Goal: Information Seeking & Learning: Understand process/instructions

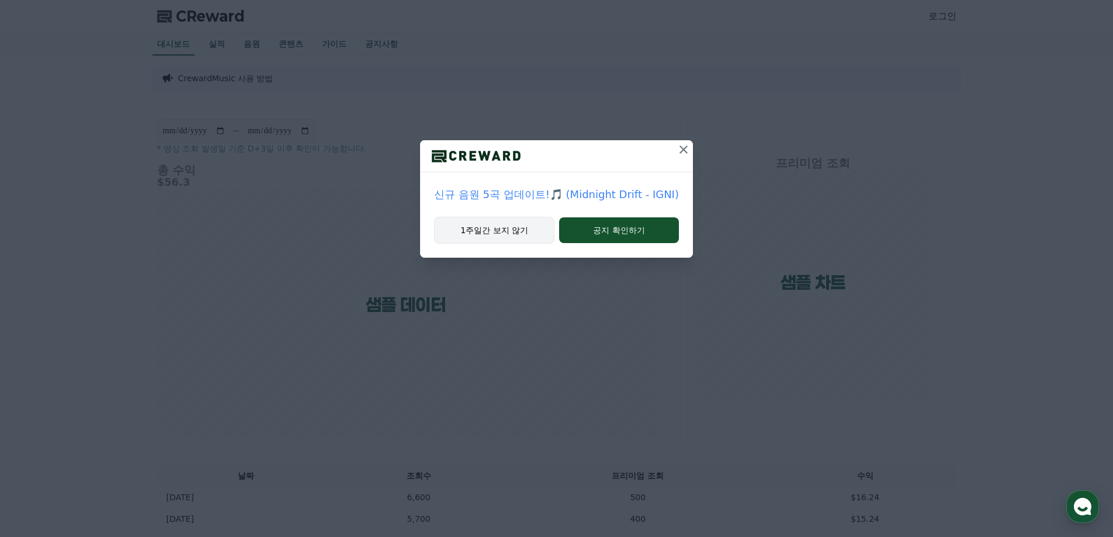
click at [520, 228] on button "1주일간 보지 않기" at bounding box center [494, 230] width 120 height 27
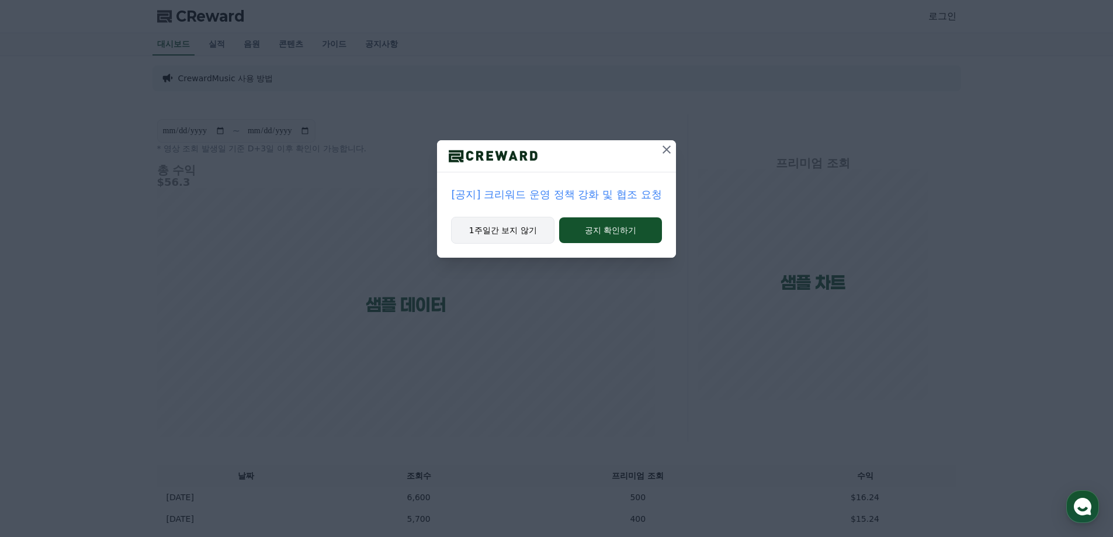
click at [520, 232] on button "1주일간 보지 않기" at bounding box center [502, 230] width 103 height 27
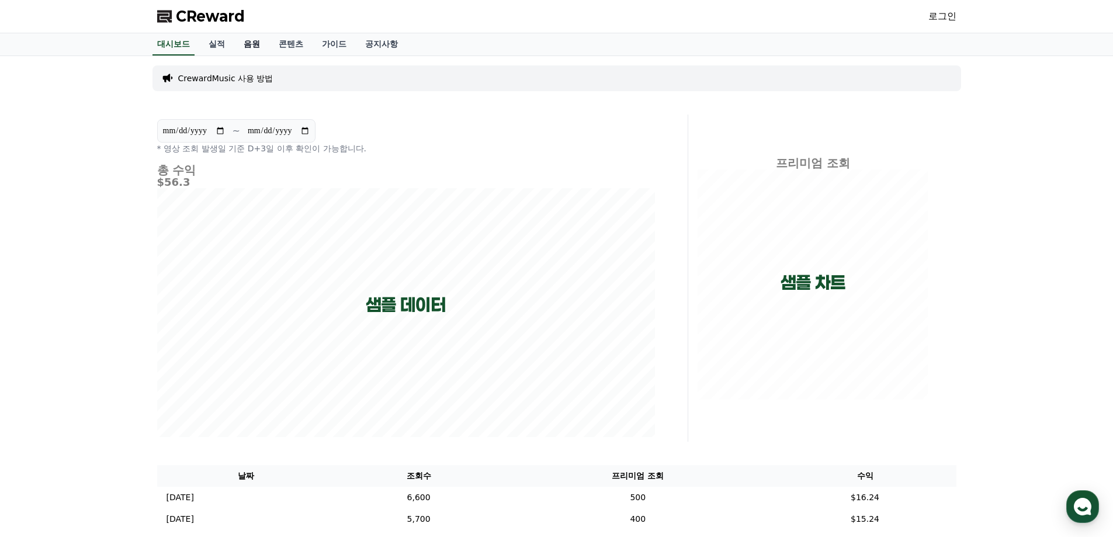
click at [252, 43] on link "음원" at bounding box center [251, 44] width 35 height 22
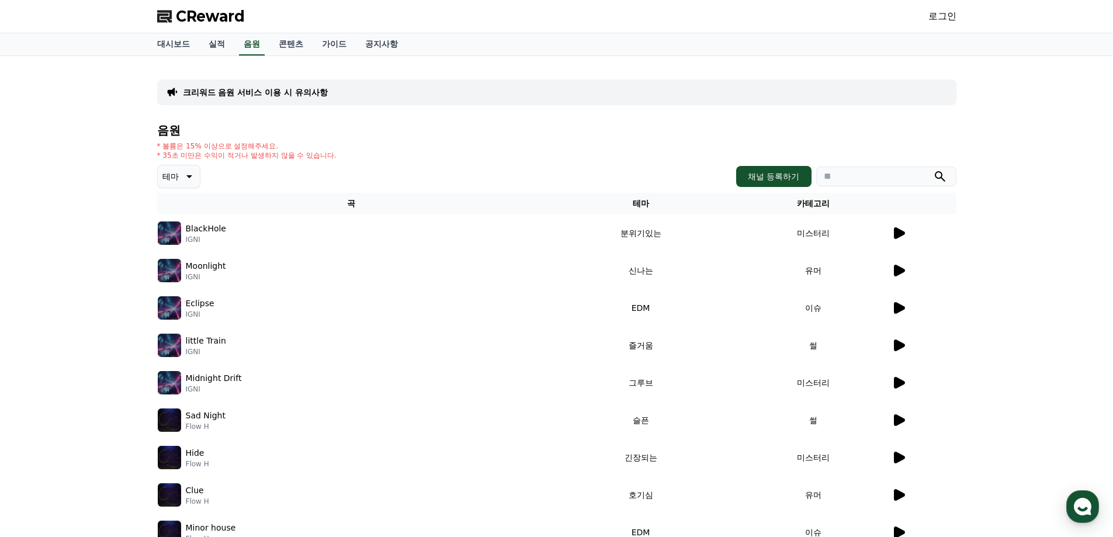
click at [896, 233] on icon at bounding box center [899, 233] width 11 height 12
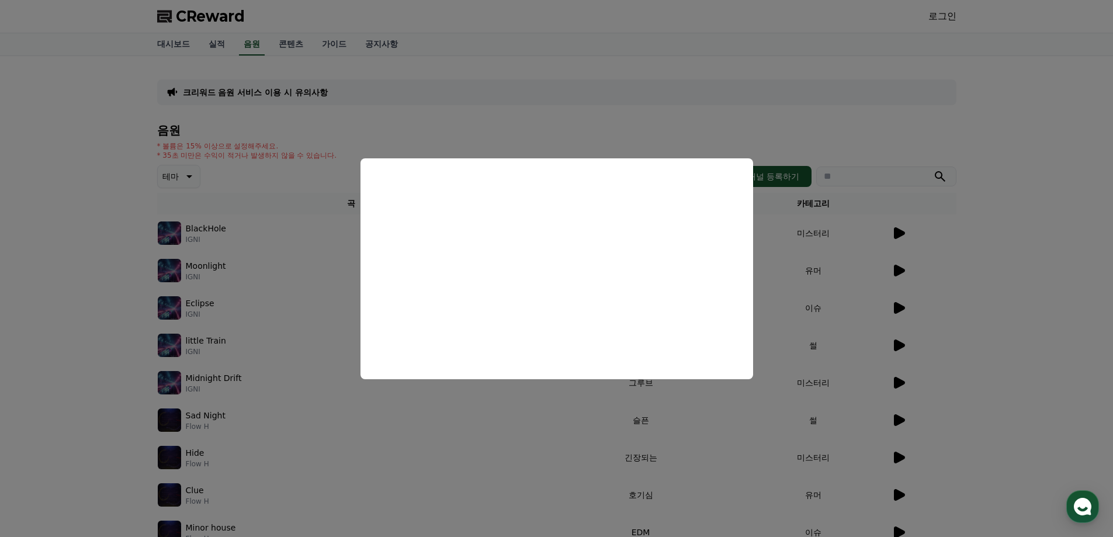
click at [900, 269] on button "close modal" at bounding box center [556, 268] width 1113 height 537
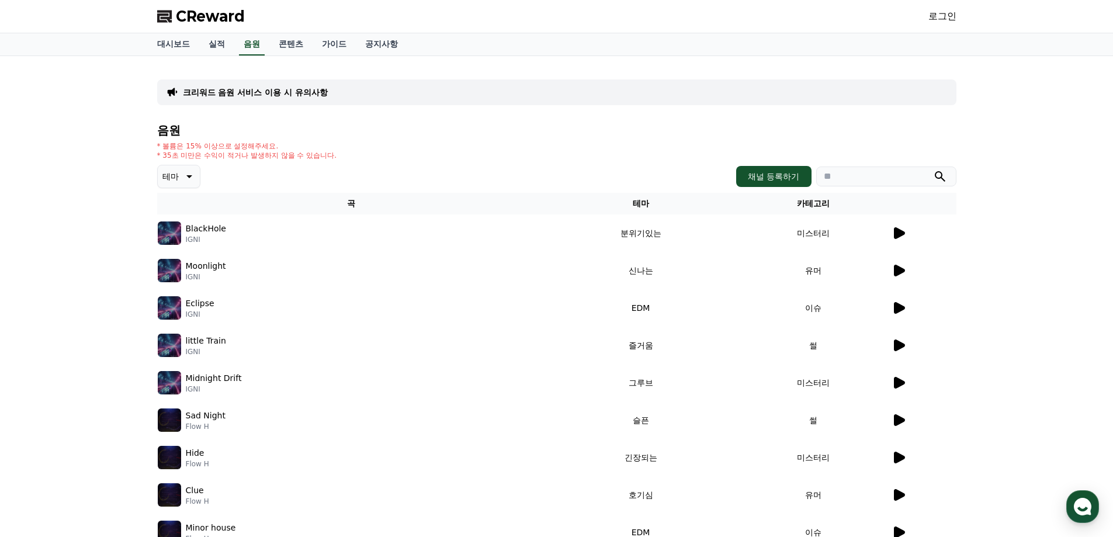
click at [897, 271] on icon at bounding box center [899, 271] width 11 height 12
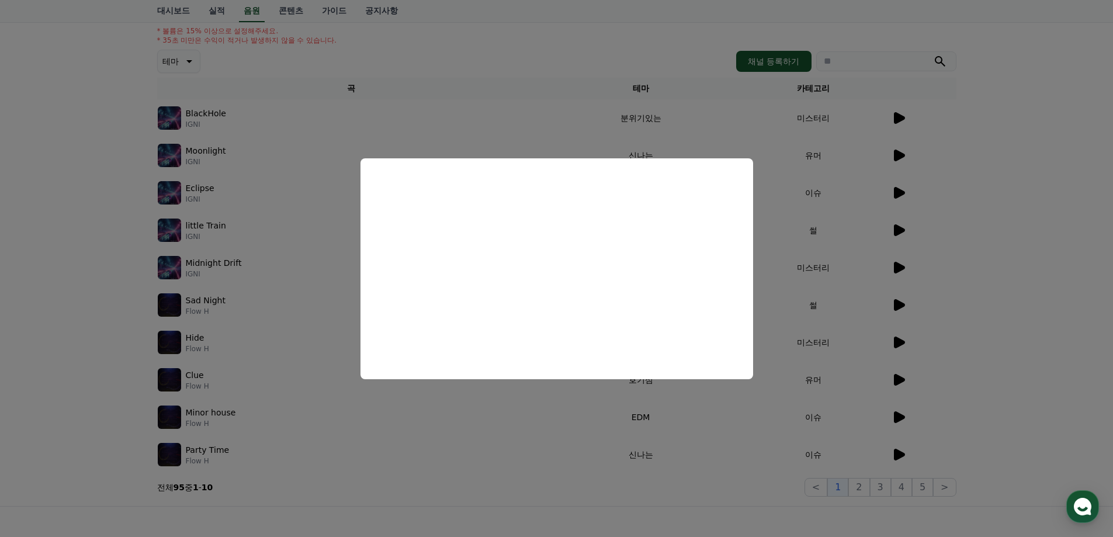
scroll to position [230, 0]
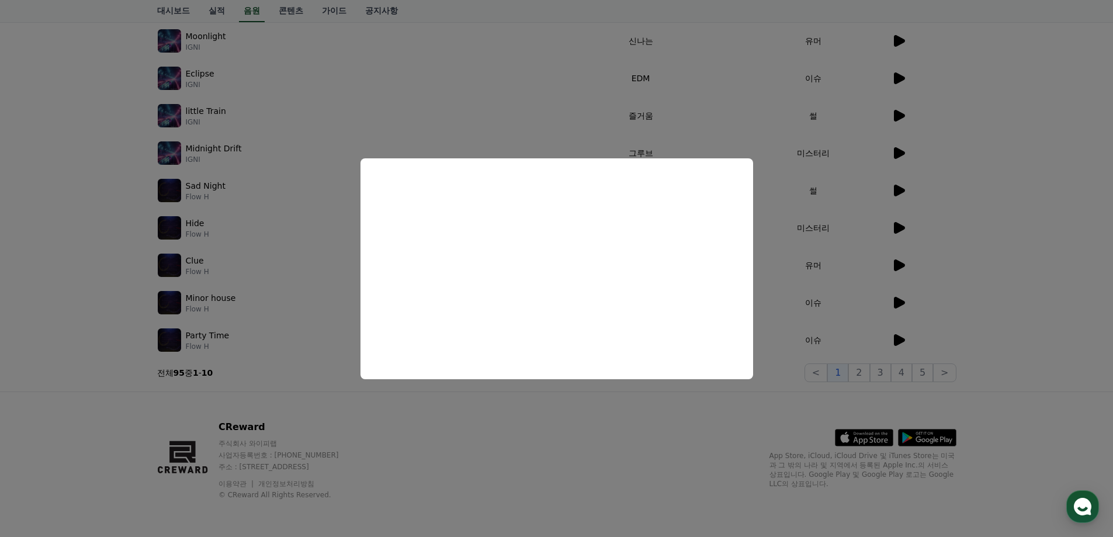
click at [897, 263] on button "close modal" at bounding box center [556, 268] width 1113 height 537
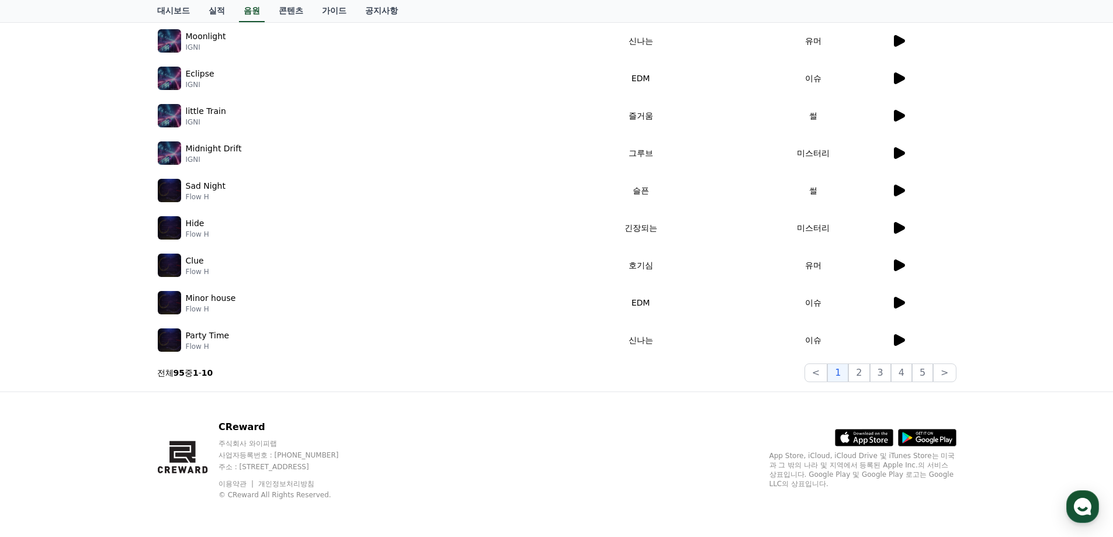
click at [182, 261] on div "Clue Flow H" at bounding box center [351, 265] width 387 height 23
click at [904, 266] on icon at bounding box center [898, 265] width 14 height 14
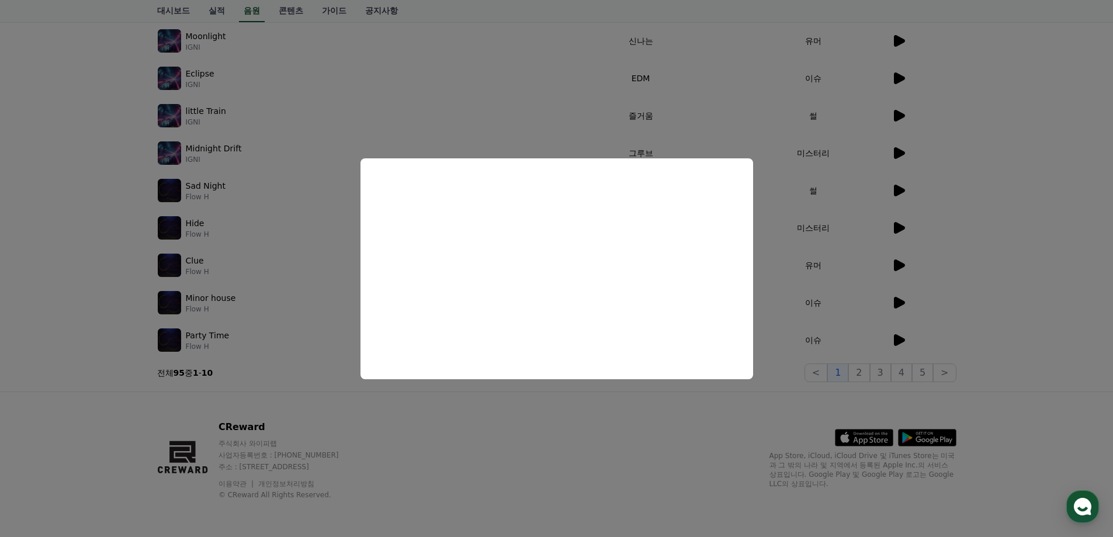
click at [985, 293] on button "close modal" at bounding box center [556, 268] width 1113 height 537
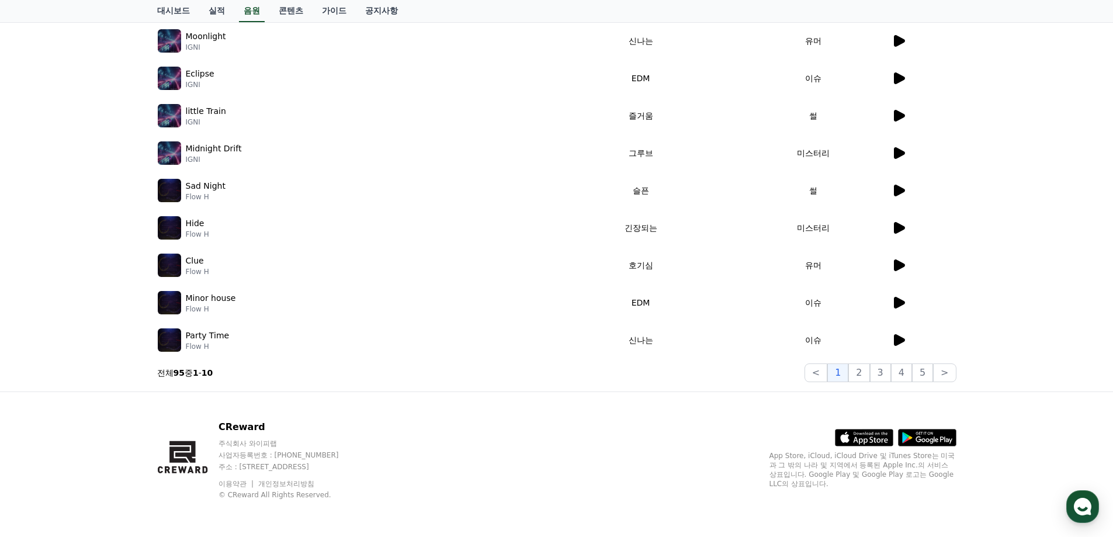
click at [783, 446] on div ".st0 { fill: #a6a6a6; } .st1 { stroke: #ffffff; stroke-width: 0.2; stroke-miter…" at bounding box center [862, 427] width 187 height 38
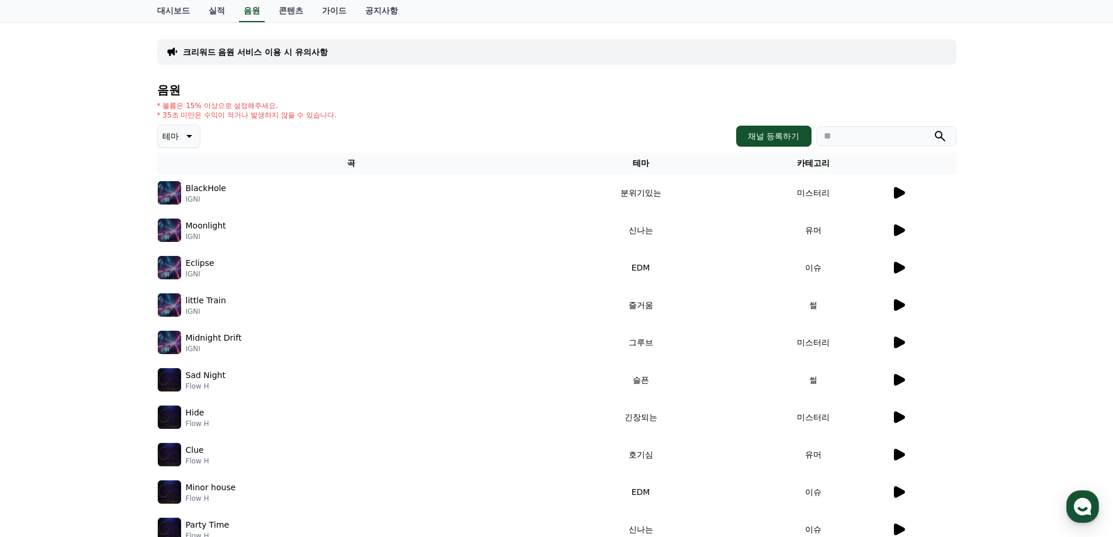
scroll to position [0, 0]
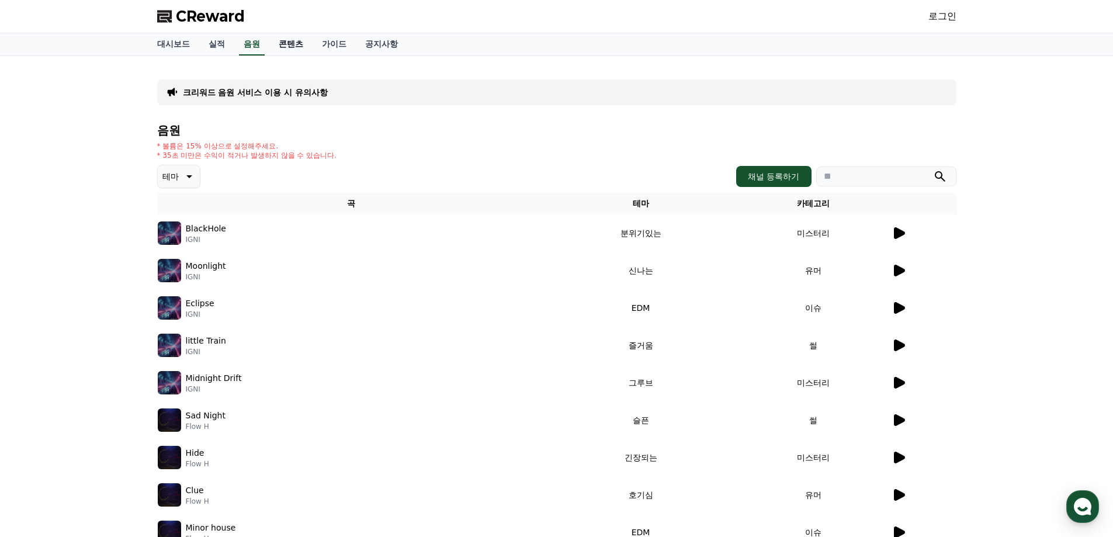
click at [302, 41] on link "콘텐츠" at bounding box center [290, 44] width 43 height 22
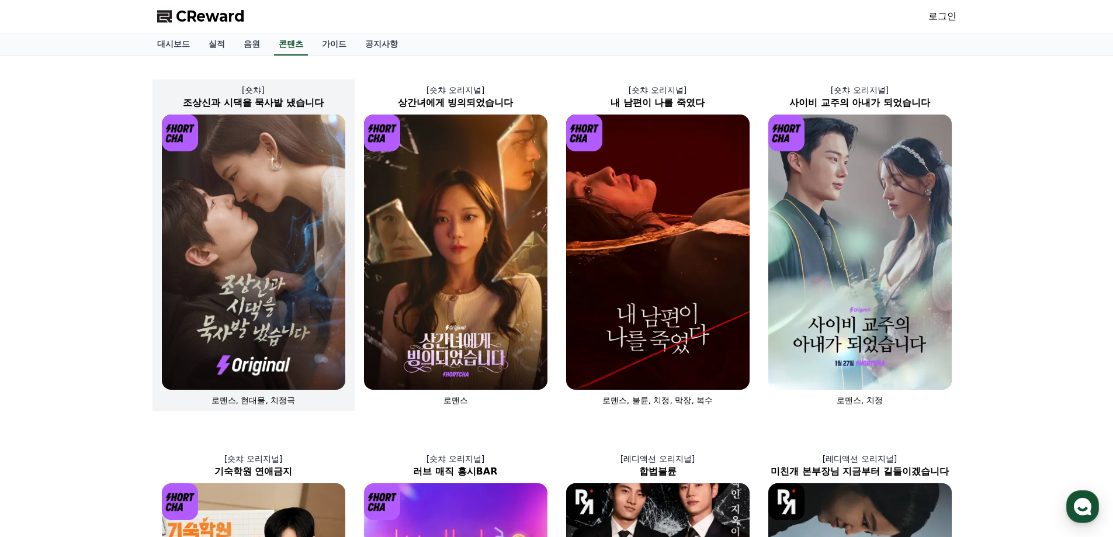
click at [277, 234] on img at bounding box center [253, 251] width 183 height 275
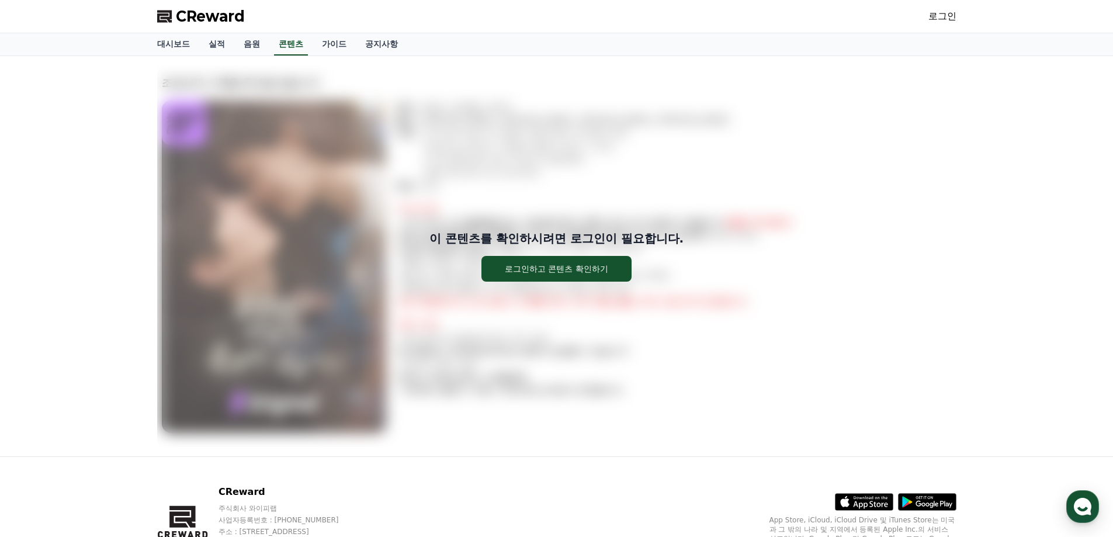
click at [513, 210] on div "이 콘텐츠를 확인하시려면 로그인이 필요합니다. 로그인하고 콘텐츠 확인하기" at bounding box center [556, 255] width 799 height 381
click at [514, 278] on button "로그인하고 콘텐츠 확인하기" at bounding box center [556, 269] width 150 height 26
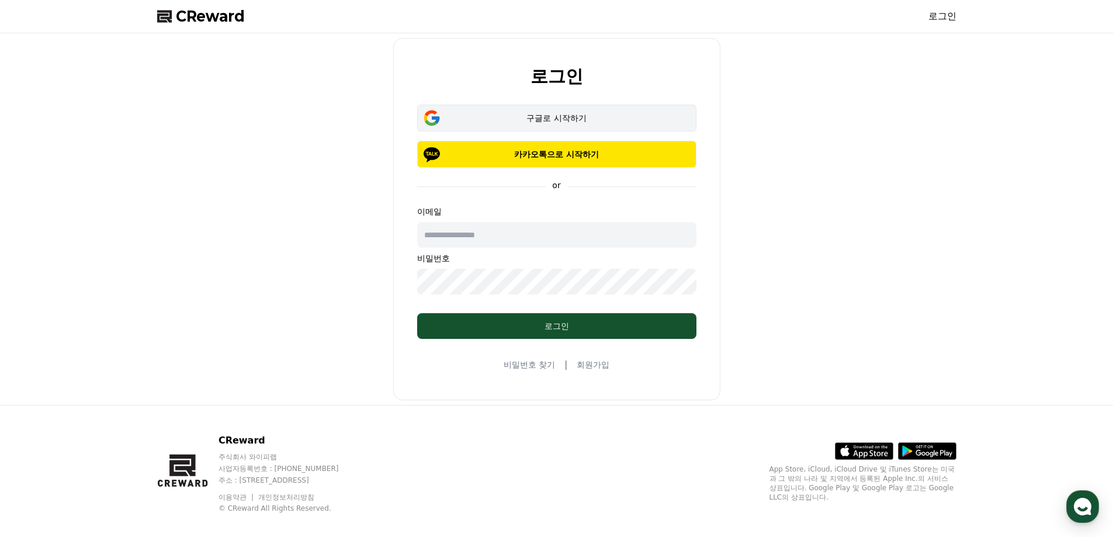
click at [516, 121] on div "구글로 시작하기" at bounding box center [556, 118] width 245 height 12
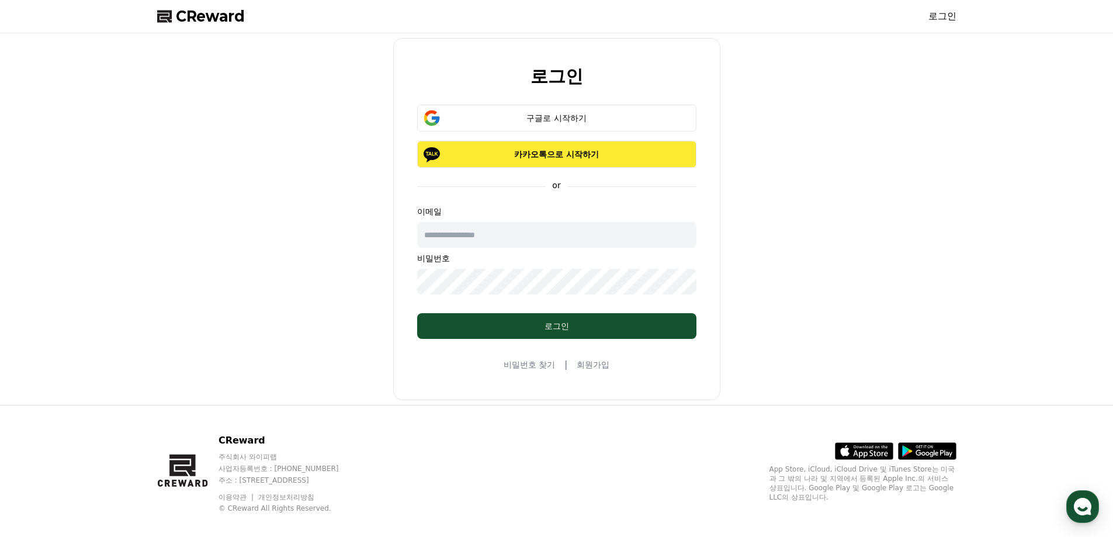
click at [485, 153] on p "카카오톡으로 시작하기" at bounding box center [556, 154] width 245 height 12
click at [485, 153] on div "Loading..." at bounding box center [556, 154] width 245 height 12
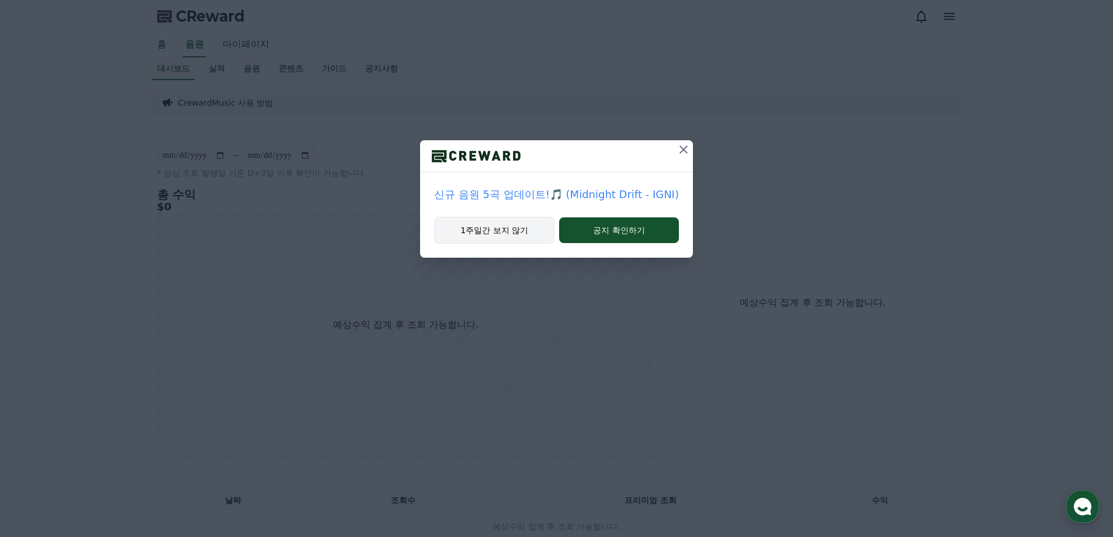
click at [523, 231] on button "1주일간 보지 않기" at bounding box center [494, 230] width 120 height 27
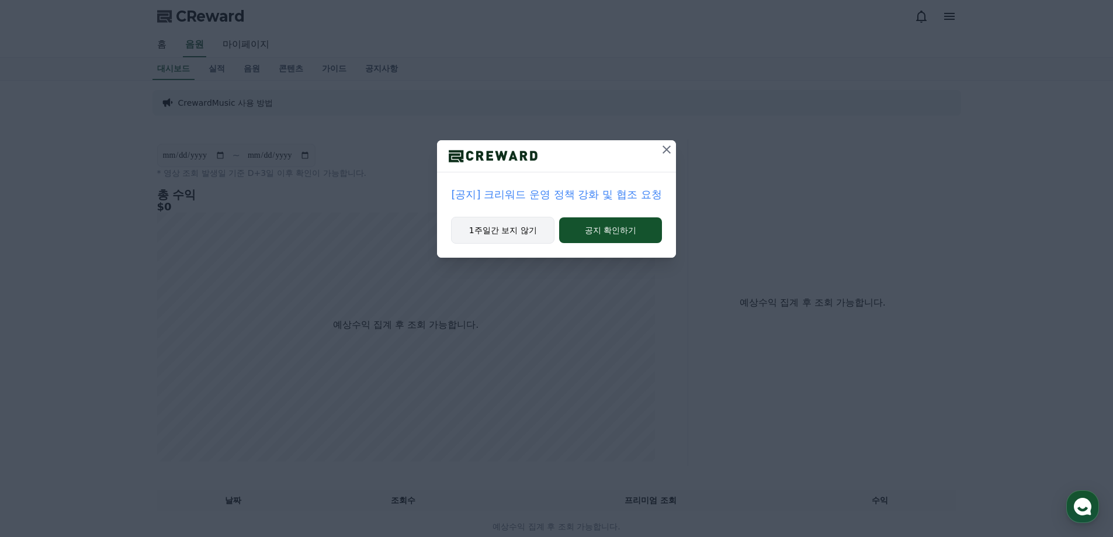
click at [524, 232] on button "1주일간 보지 않기" at bounding box center [502, 230] width 103 height 27
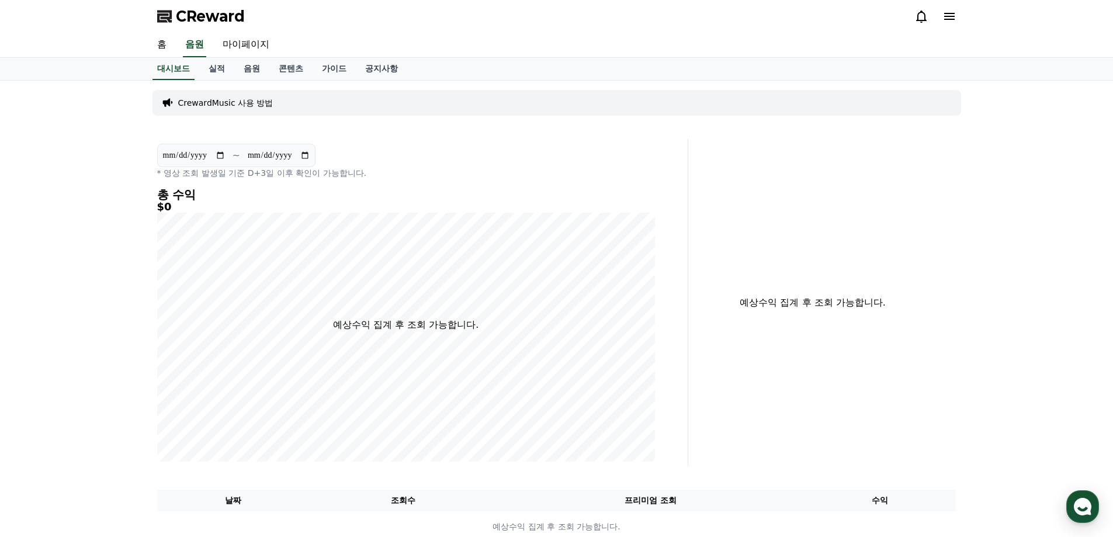
click at [398, 175] on p "* 영상 조회 발생일 기준 D+3일 이후 확인이 가능합니다." at bounding box center [406, 173] width 498 height 12
click at [221, 68] on link "실적" at bounding box center [216, 69] width 35 height 22
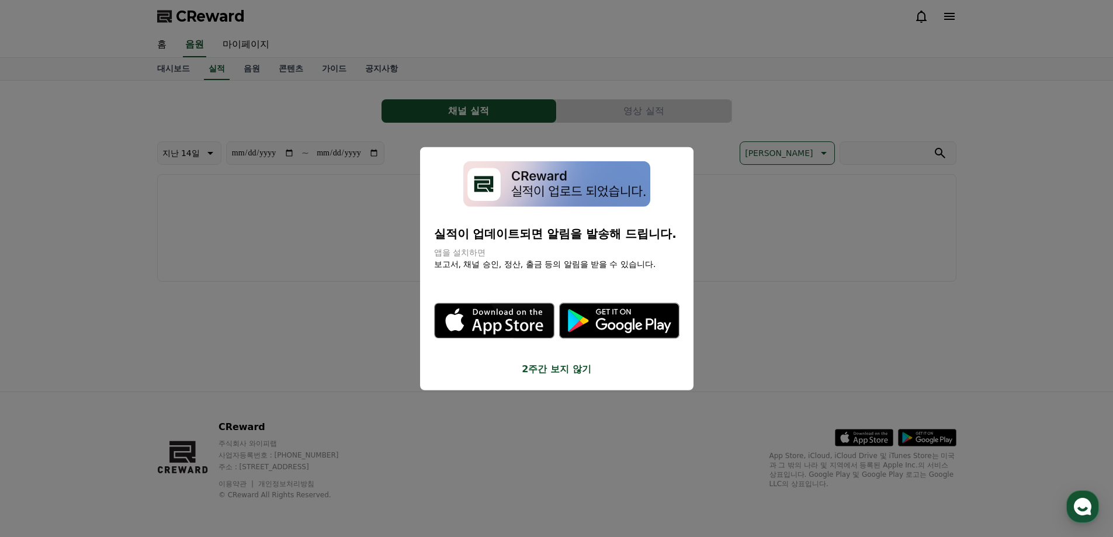
click at [534, 372] on button "2주간 보지 않기" at bounding box center [556, 369] width 245 height 14
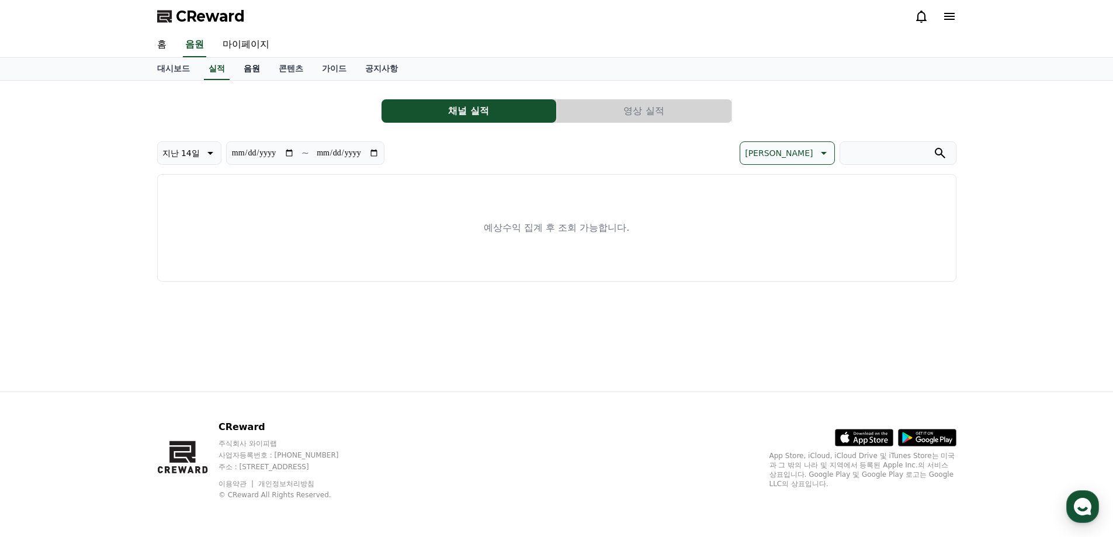
click at [245, 70] on link "음원" at bounding box center [251, 69] width 35 height 22
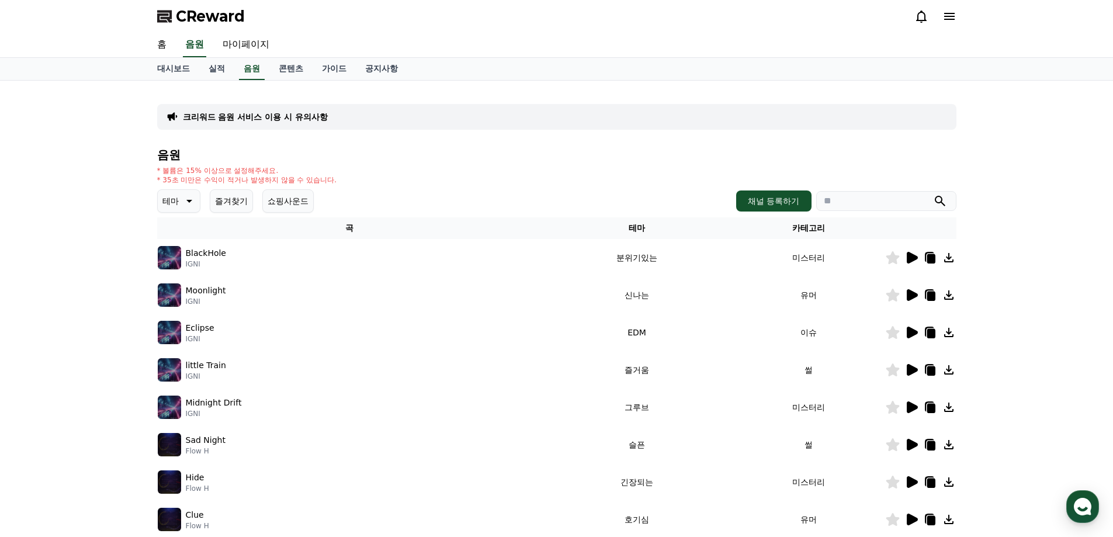
click at [186, 200] on icon at bounding box center [188, 201] width 14 height 14
click at [192, 269] on button "감동적인" at bounding box center [180, 267] width 42 height 26
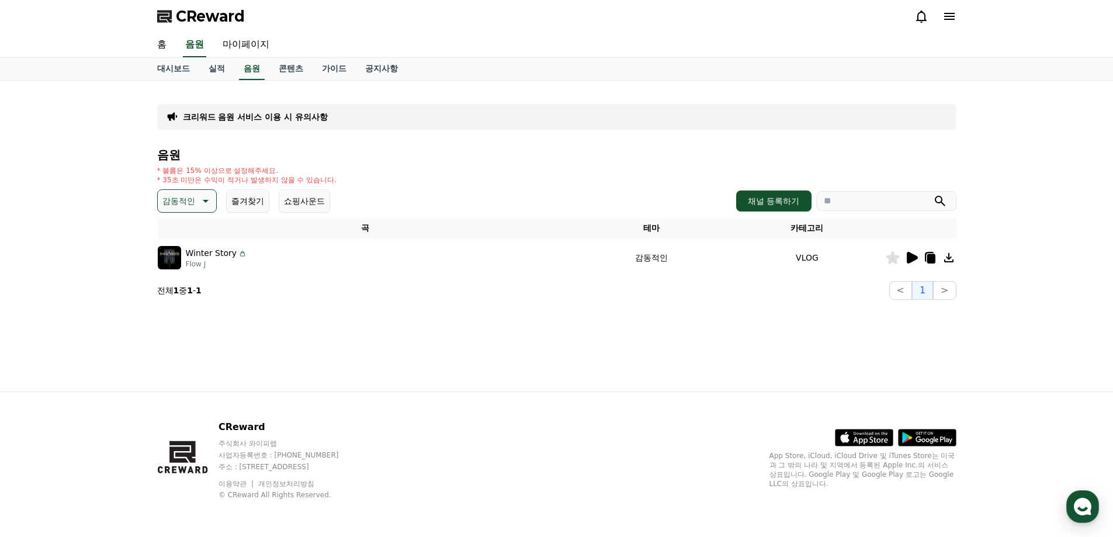
click at [207, 253] on p "Winter Story" at bounding box center [211, 253] width 51 height 12
click at [915, 257] on icon at bounding box center [912, 258] width 11 height 12
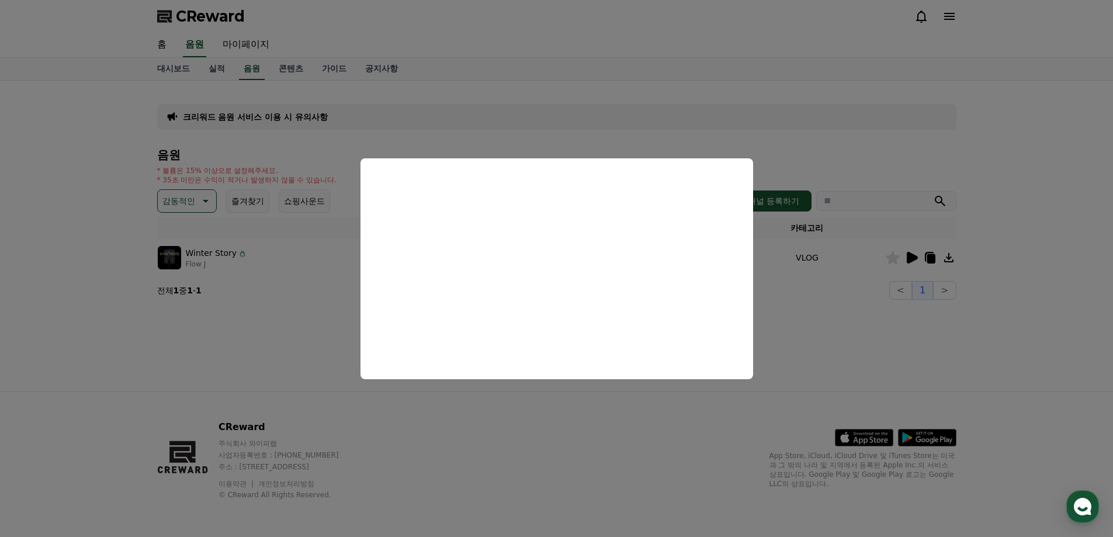
click at [497, 105] on button "close modal" at bounding box center [556, 268] width 1113 height 537
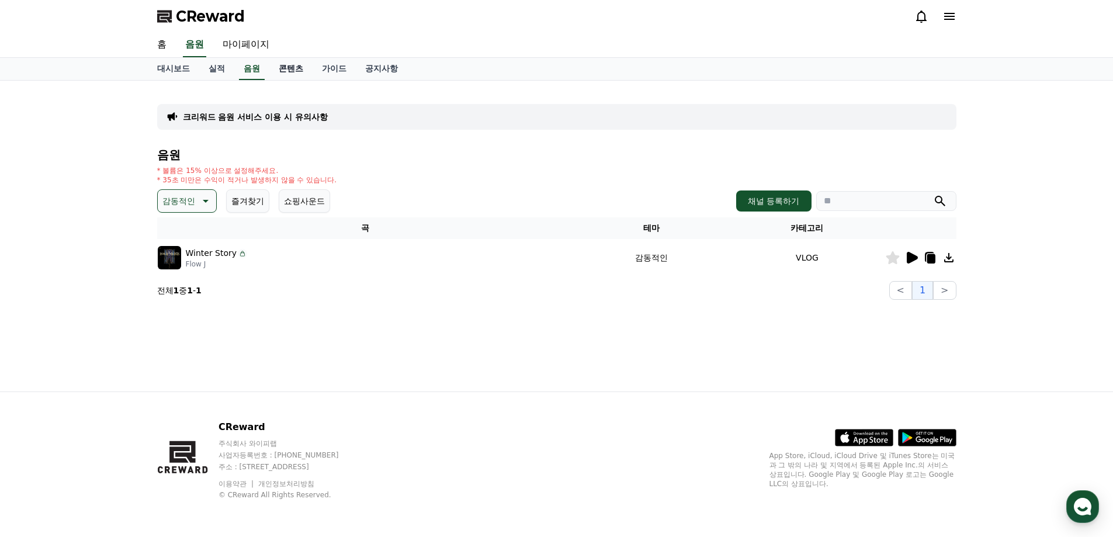
click at [286, 67] on link "콘텐츠" at bounding box center [290, 69] width 43 height 22
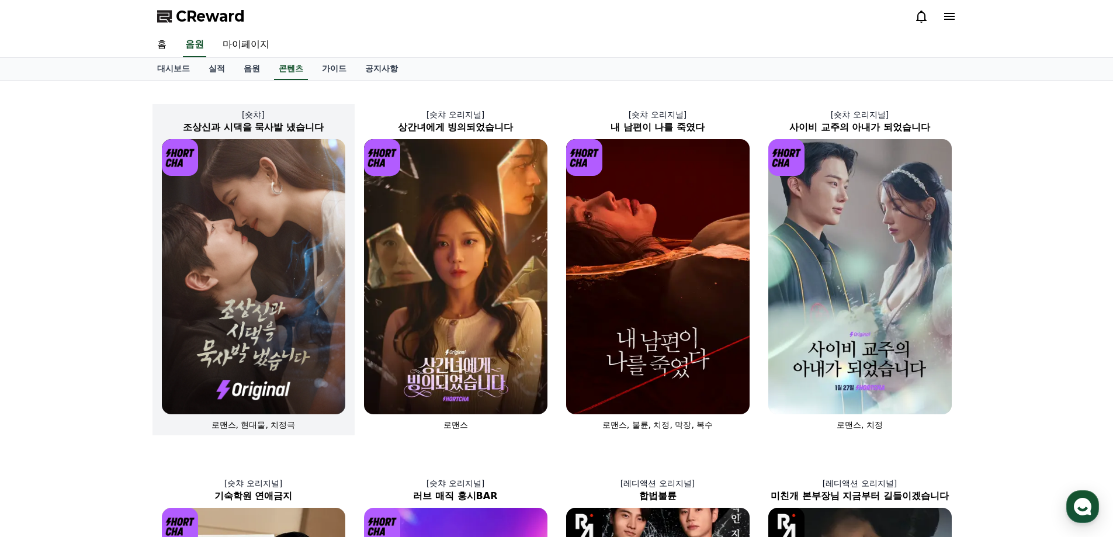
click at [265, 196] on img at bounding box center [253, 276] width 183 height 275
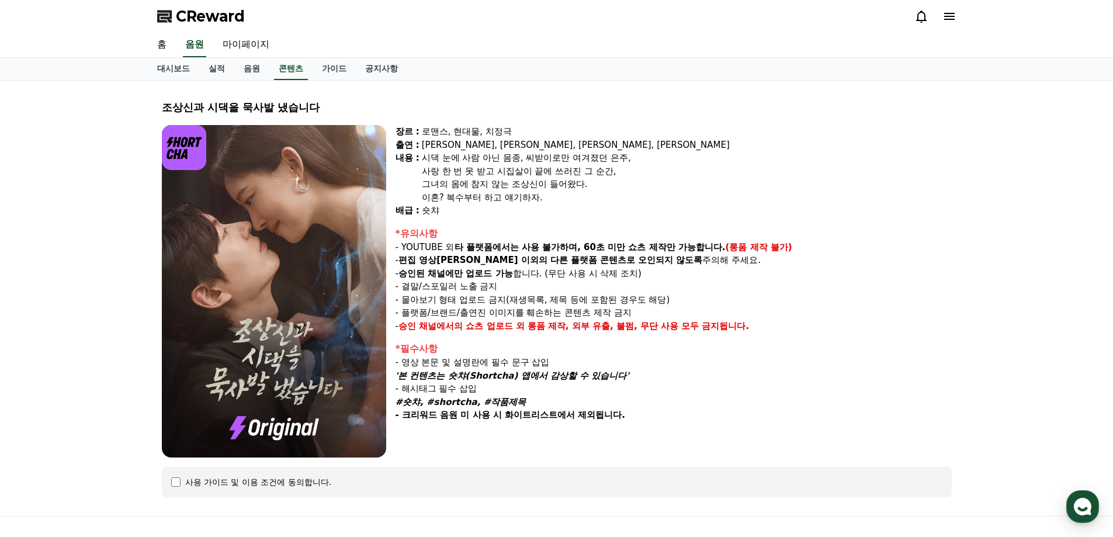
click at [461, 152] on div "시댁 눈에 사람 아닌 몸종, 씨받이로만 여겨졌던 은주," at bounding box center [687, 157] width 530 height 13
drag, startPoint x: 435, startPoint y: 136, endPoint x: 543, endPoint y: 173, distance: 114.5
click at [569, 198] on div "장르 : 로맨스, 현대물, 치정극 출연 : [PERSON_NAME], [PERSON_NAME], [PERSON_NAME], [PERSON_NA…" at bounding box center [673, 171] width 556 height 92
click at [554, 178] on div "그녀의 몸에 참지 않는 조상신이 들어왔다." at bounding box center [687, 184] width 530 height 13
click at [533, 151] on div "시댁 눈에 사람 아닌 몸종, 씨받이로만 여겨졌던 은주," at bounding box center [687, 157] width 530 height 13
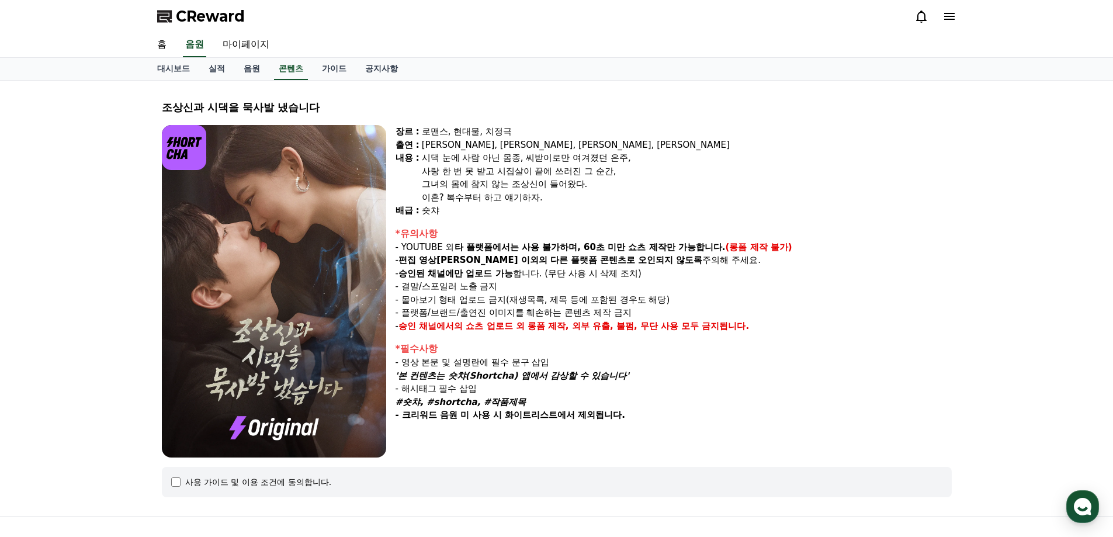
click at [527, 164] on div "시댁 눈에 사람 아닌 몸종, 씨받이로만 여겨졌던 은주," at bounding box center [687, 157] width 530 height 13
click at [493, 168] on div "사랑 한 번 못 받고 시집살이 끝에 쓰러진 그 순간," at bounding box center [687, 171] width 530 height 13
click at [529, 143] on div "[PERSON_NAME], [PERSON_NAME], [PERSON_NAME], [PERSON_NAME]" at bounding box center [687, 144] width 530 height 13
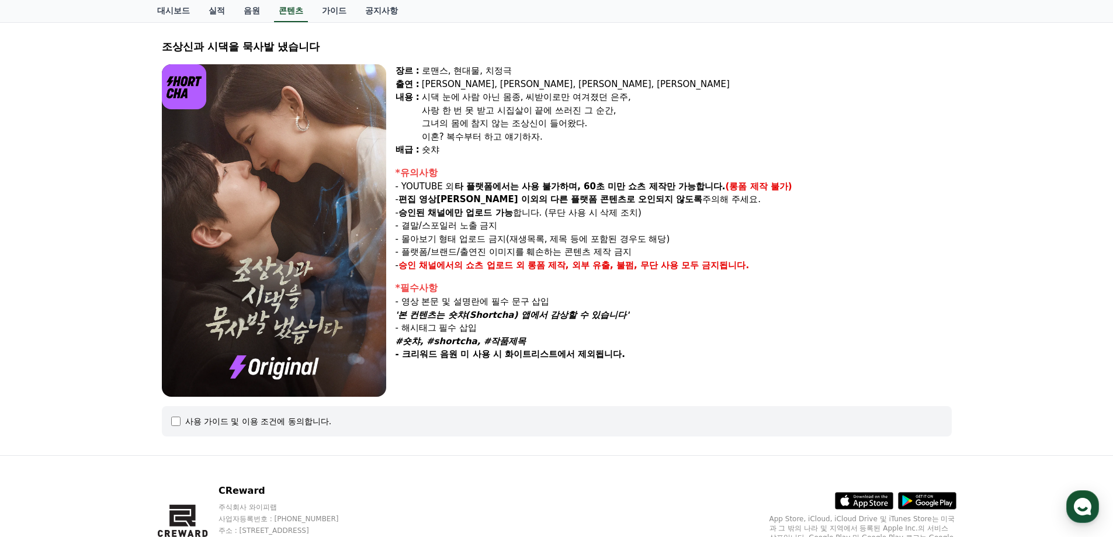
scroll to position [124, 0]
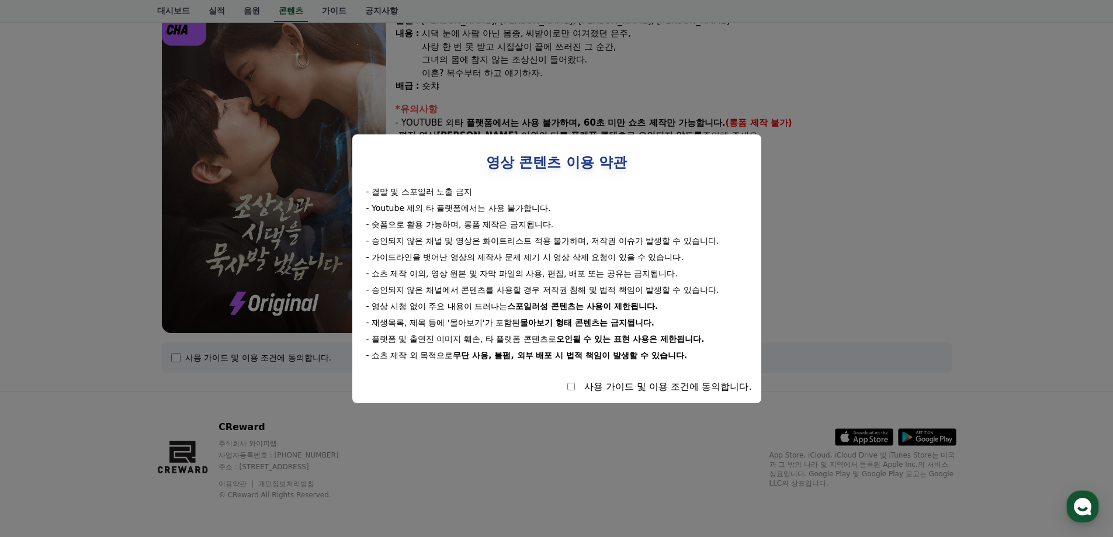
click at [578, 388] on div "사용 가이드 및 이용 조건에 동의합니다." at bounding box center [557, 387] width 390 height 14
select select
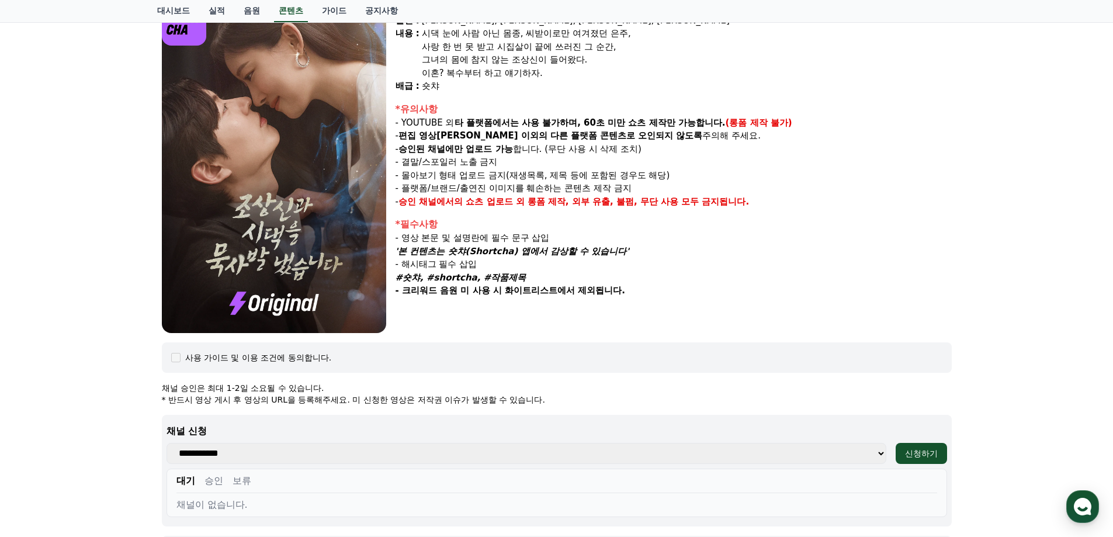
click at [848, 232] on p "- 영상 본문 및 설명란에 필수 문구 삽입" at bounding box center [673, 237] width 556 height 13
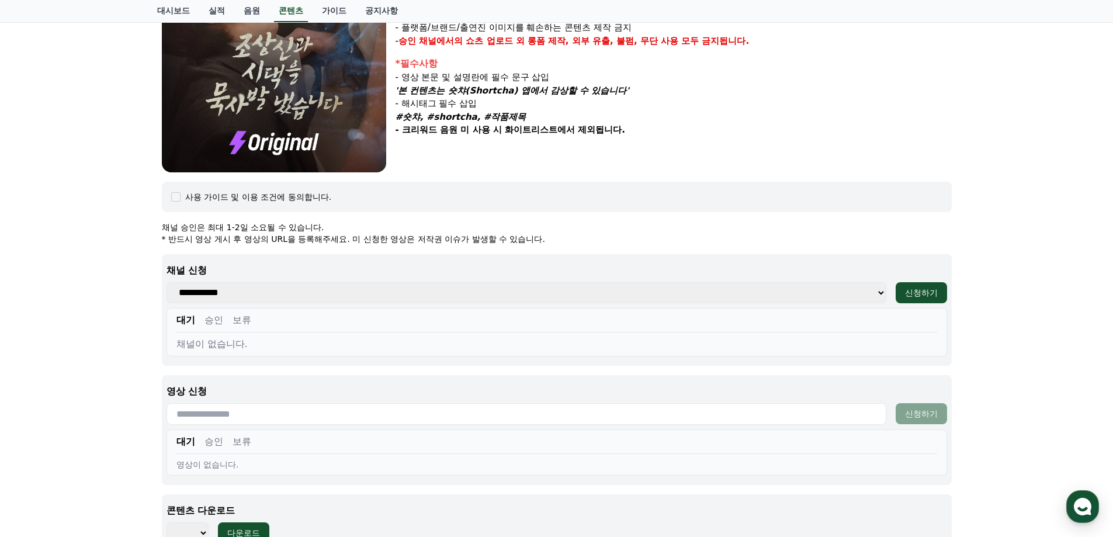
scroll to position [358, 0]
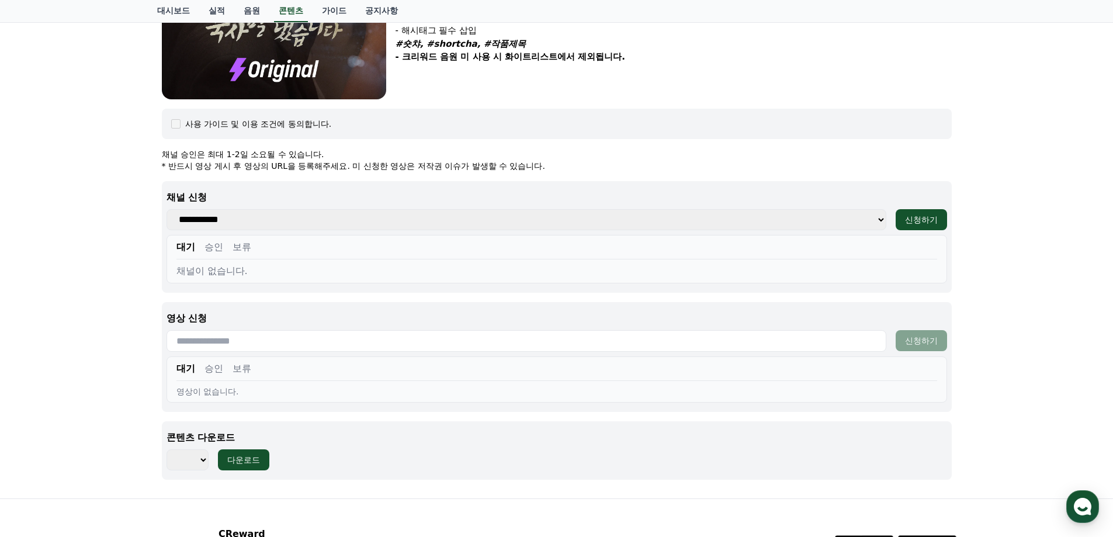
click at [556, 232] on div "**********" at bounding box center [557, 237] width 790 height 112
click at [556, 213] on select "**********" at bounding box center [526, 219] width 720 height 21
click at [607, 154] on p "채널 승인은 최대 1-2일 소요될 수 있습니다." at bounding box center [557, 154] width 790 height 12
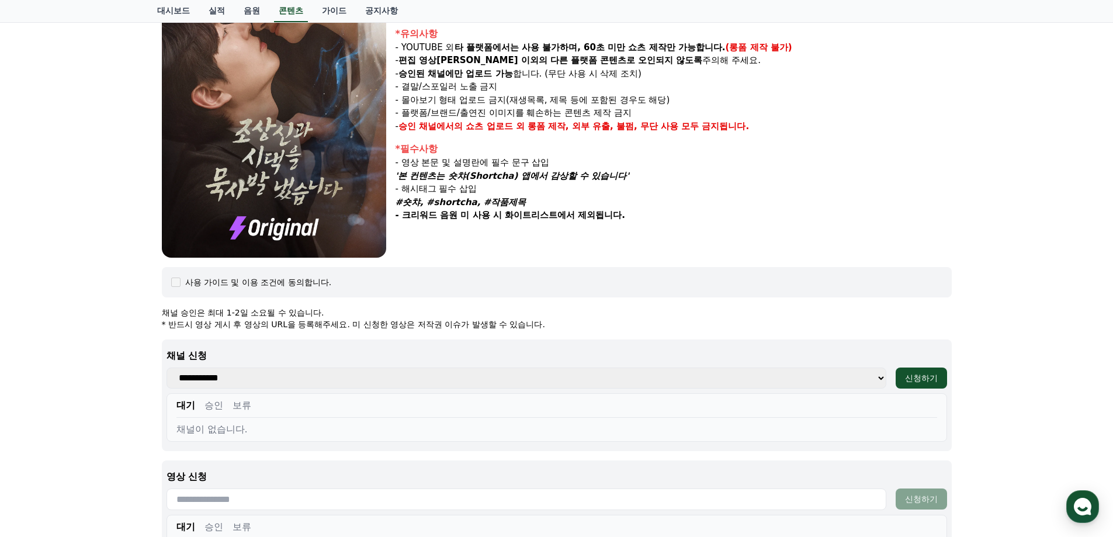
scroll to position [0, 0]
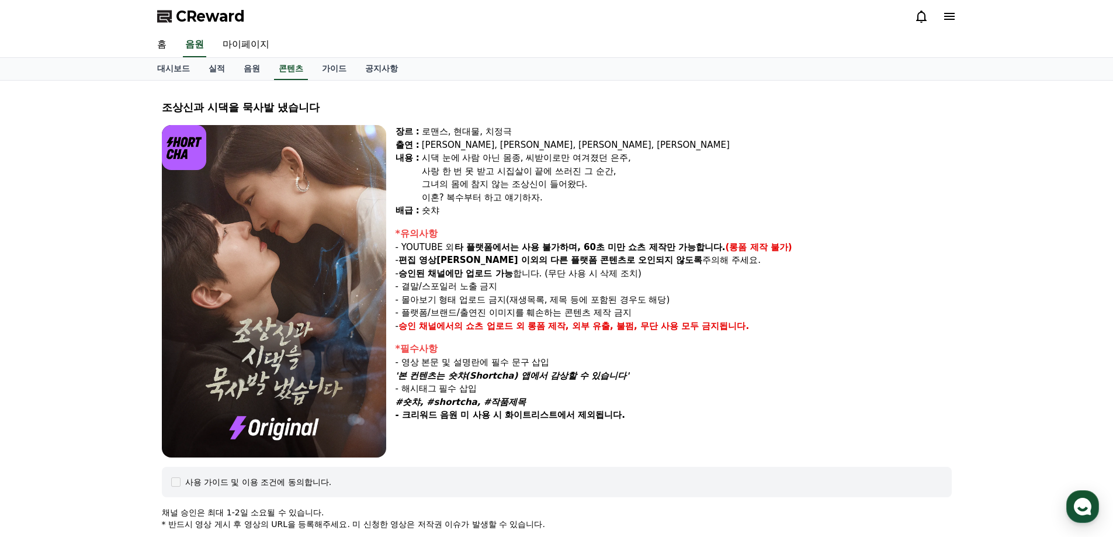
drag, startPoint x: 539, startPoint y: 227, endPoint x: 561, endPoint y: 315, distance: 90.4
click at [561, 315] on div "*유의사항 - YOUTUBE 외 타 플랫폼에서는 사용 불가하며, 60초 미만 쇼츠 제작만 가능합니다. (롱폼 제작 불가) - 편집 영상이 숏챠…" at bounding box center [673, 280] width 556 height 106
click at [563, 213] on div "숏챠" at bounding box center [687, 210] width 530 height 13
click at [535, 192] on div "이혼? 복수부터 하고 얘기하자." at bounding box center [687, 197] width 530 height 13
drag, startPoint x: 341, startPoint y: 99, endPoint x: 334, endPoint y: 89, distance: 11.8
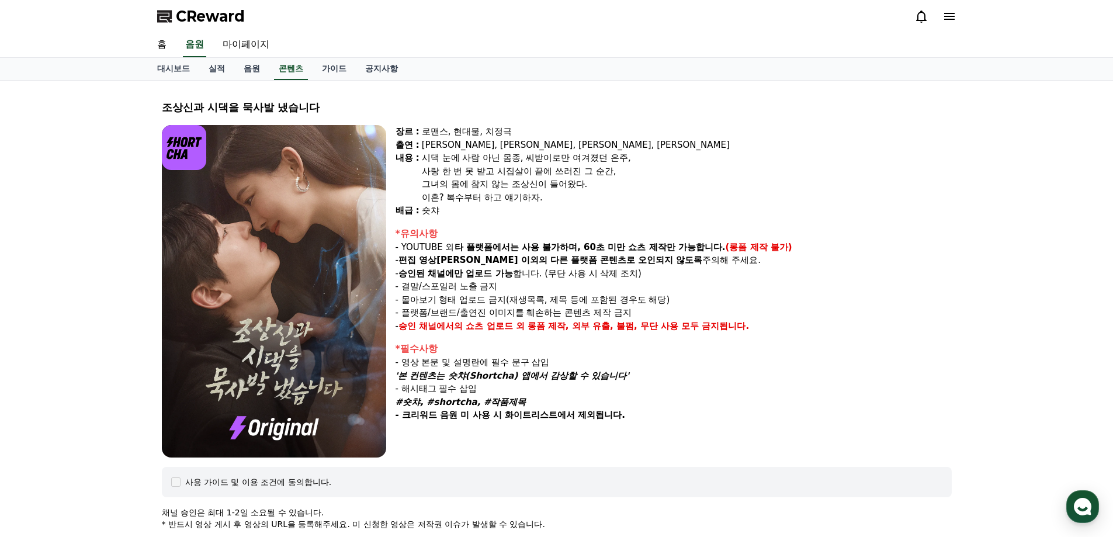
click at [341, 99] on div "조상[DEMOGRAPHIC_DATA]과 시댁을 묵사발 냈습니다 장르 : 로맨스, 현대물, 치정극 출연 : [PERSON_NAME], [PERS…" at bounding box center [556, 468] width 799 height 757
click at [329, 72] on link "가이드" at bounding box center [334, 69] width 43 height 22
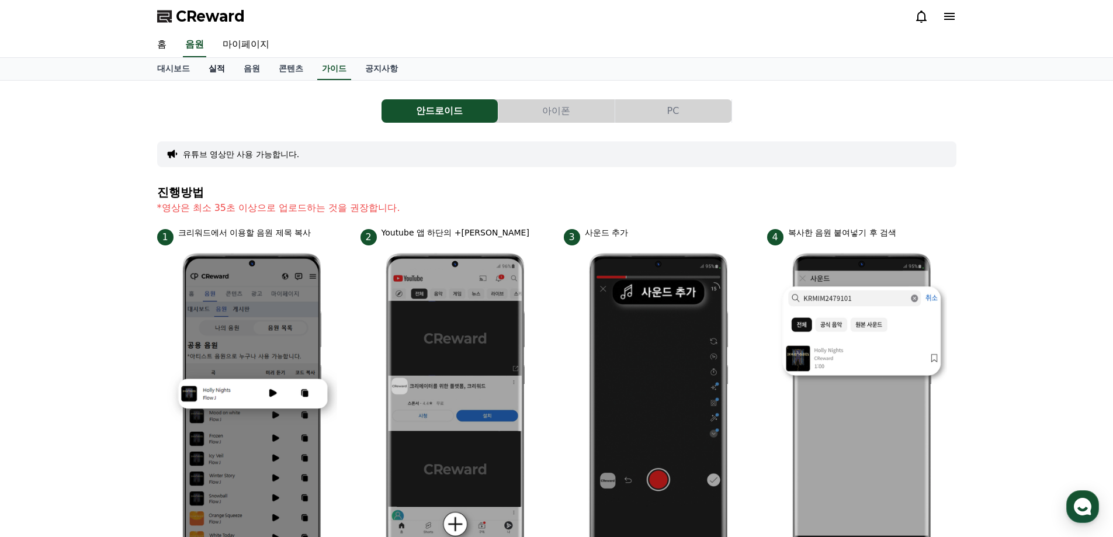
click at [218, 72] on link "실적" at bounding box center [216, 69] width 35 height 22
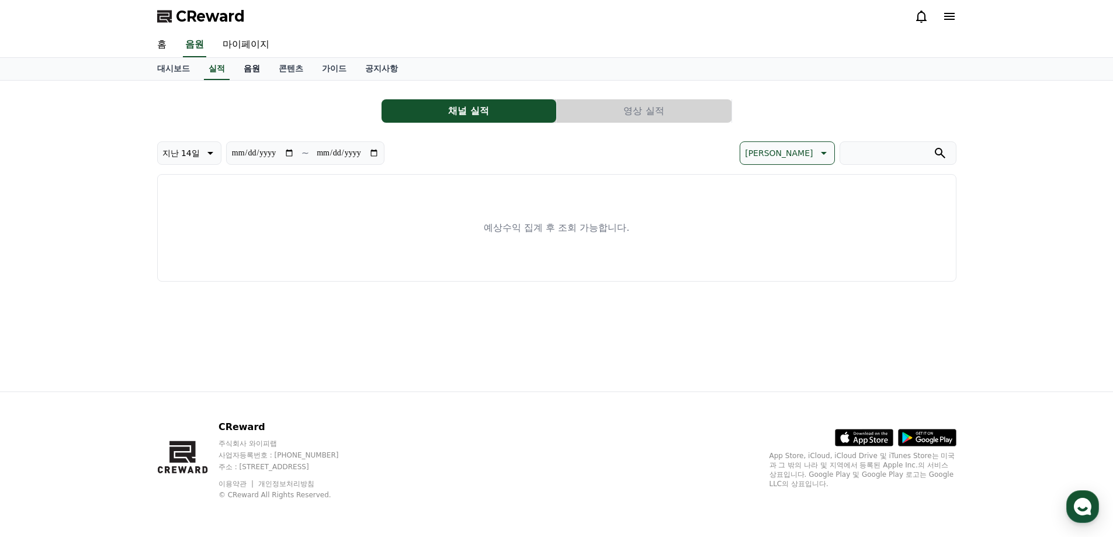
click at [243, 70] on link "음원" at bounding box center [251, 69] width 35 height 22
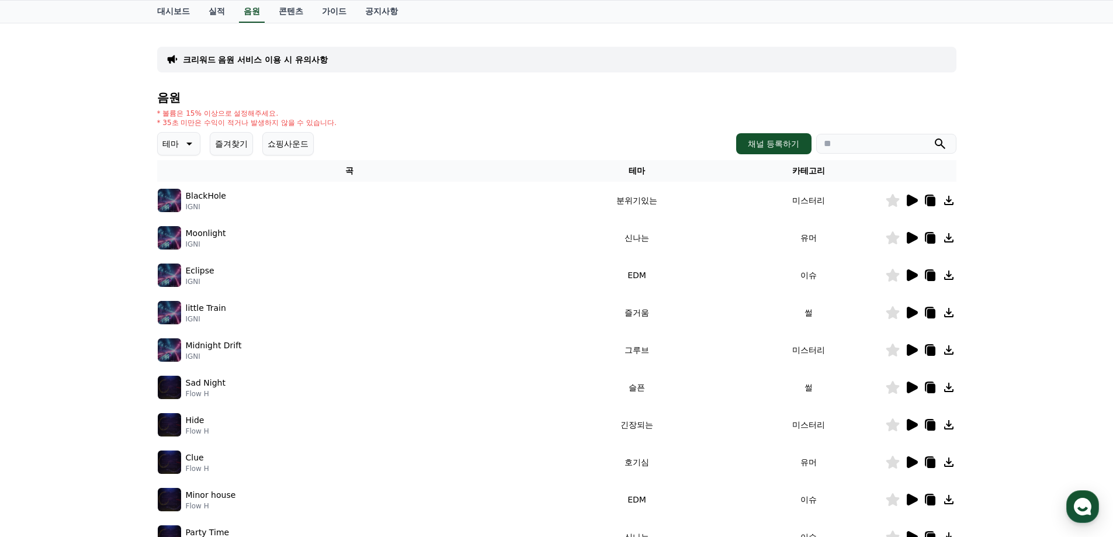
scroll to position [117, 0]
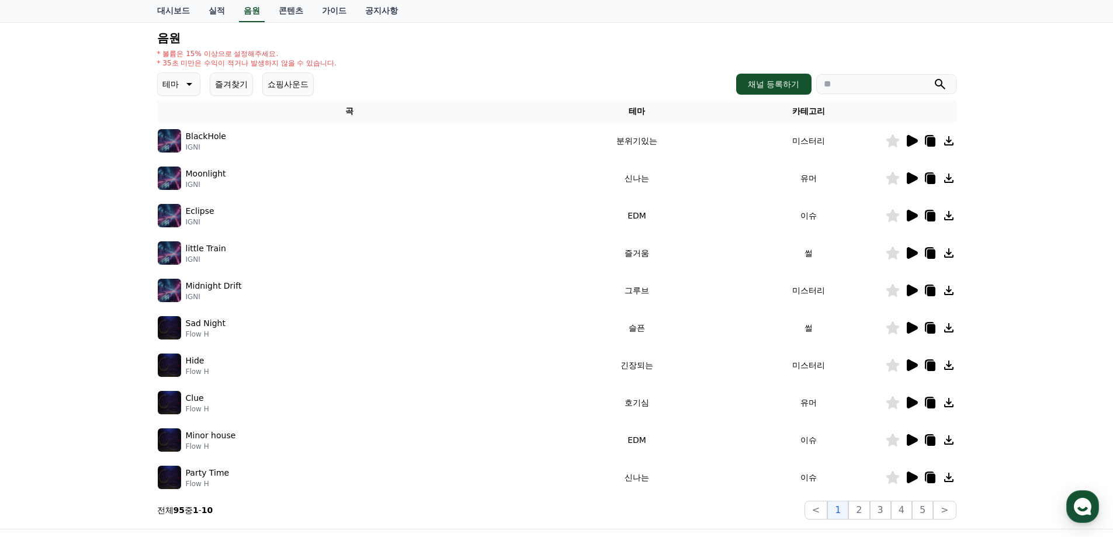
drag, startPoint x: 1033, startPoint y: 284, endPoint x: 1019, endPoint y: 282, distance: 14.2
click at [1033, 284] on div "크리워드 음원 서비스 이용 시 유의사항 음원 * 볼륨은 15% 이상으로 설정해주세요. * 35초 미만은 수익이 적거나 발생하지 않을 수 있습니…" at bounding box center [556, 246] width 1113 height 565
